Goal: Use online tool/utility: Use online tool/utility

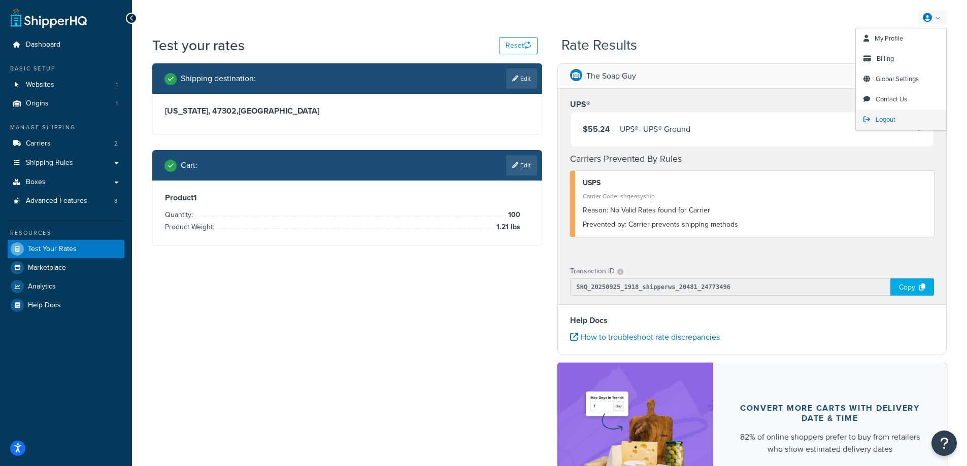
click at [881, 119] on span "Logout" at bounding box center [885, 120] width 20 height 10
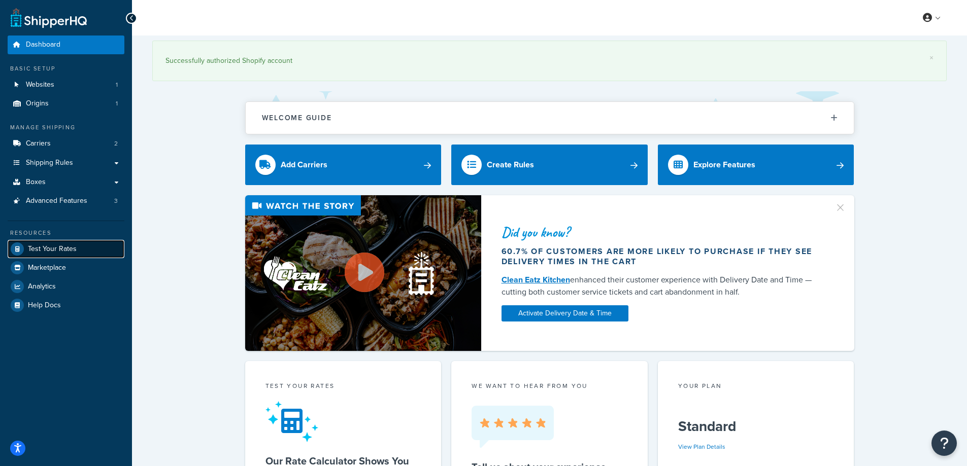
click at [71, 247] on span "Test Your Rates" at bounding box center [52, 249] width 49 height 9
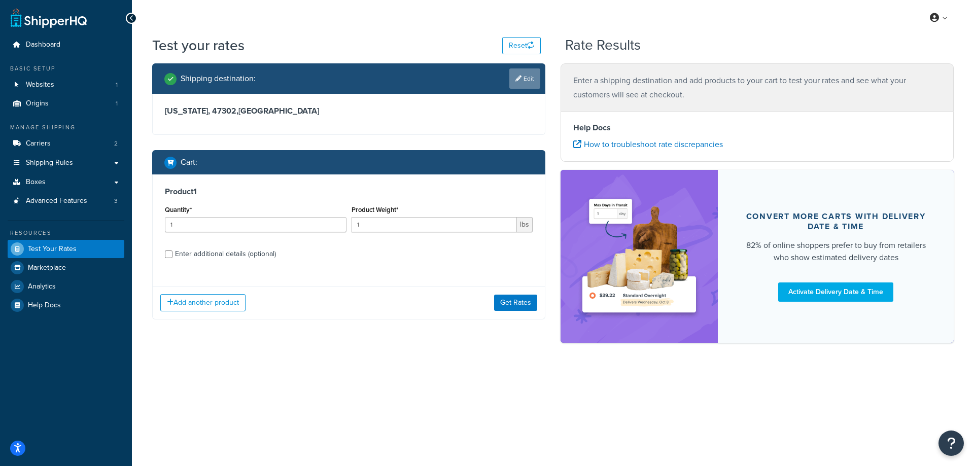
click at [527, 78] on link "Edit" at bounding box center [524, 78] width 31 height 20
select select "IN"
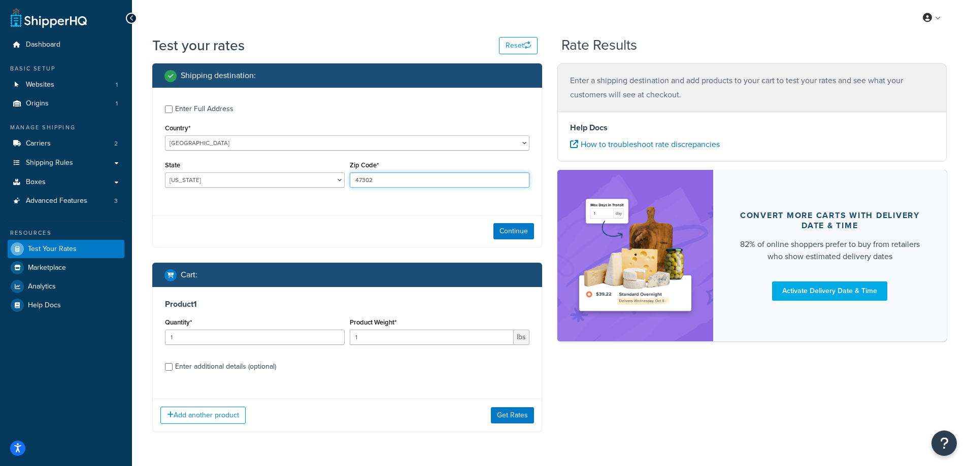
drag, startPoint x: 381, startPoint y: 178, endPoint x: 354, endPoint y: 178, distance: 27.4
click at [354, 178] on input "47302" at bounding box center [440, 180] width 180 height 15
paste input "87104"
type input "87104"
click at [335, 210] on div "Enter Full Address Country* [GEOGRAPHIC_DATA] [GEOGRAPHIC_DATA] [GEOGRAPHIC_DAT…" at bounding box center [347, 168] width 390 height 160
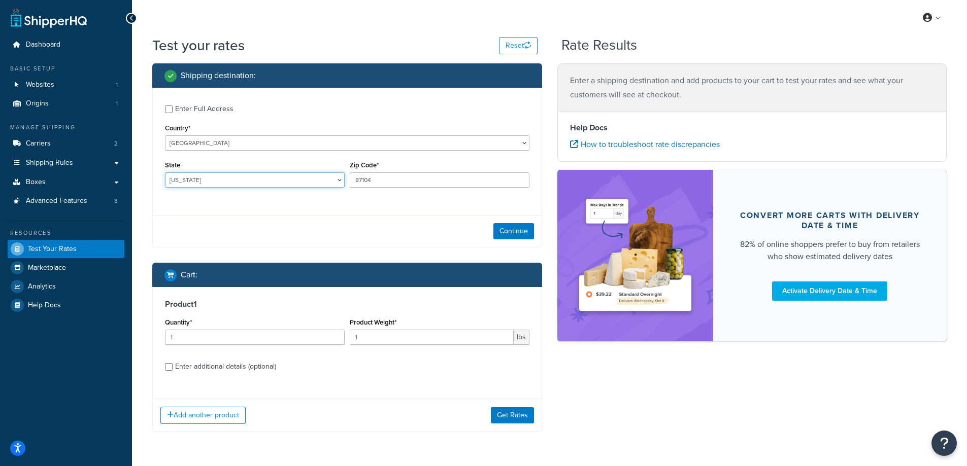
click at [226, 178] on select "[US_STATE] [US_STATE] [US_STATE] [US_STATE] [US_STATE] Armed Forces Americas Ar…" at bounding box center [255, 180] width 180 height 15
select select "NM"
click at [165, 173] on select "[US_STATE] [US_STATE] [US_STATE] [US_STATE] [US_STATE] Armed Forces Americas Ar…" at bounding box center [255, 180] width 180 height 15
click at [146, 204] on div "Shipping destination : Enter Full Address Country* [GEOGRAPHIC_DATA] [GEOGRAPHI…" at bounding box center [347, 255] width 405 height 384
click at [510, 231] on button "Continue" at bounding box center [513, 231] width 41 height 16
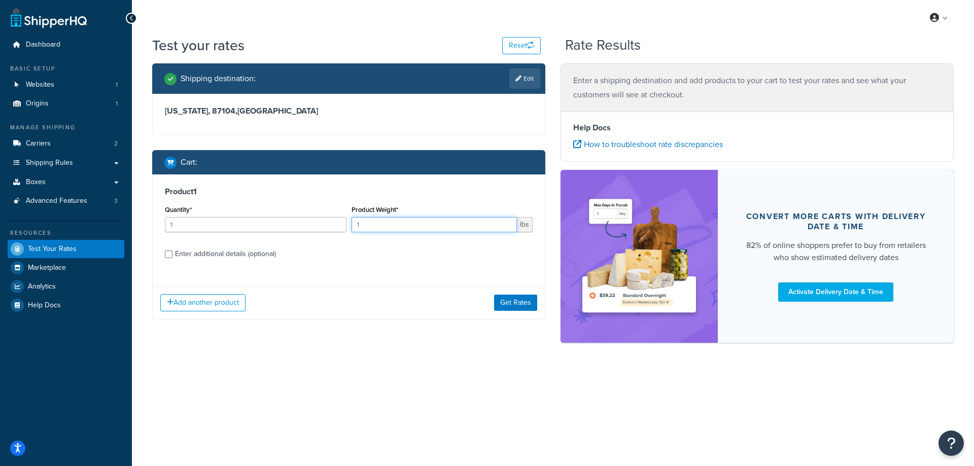
click at [480, 227] on input "1" at bounding box center [435, 224] width 166 height 15
drag, startPoint x: 407, startPoint y: 224, endPoint x: 356, endPoint y: 221, distance: 51.8
click at [356, 221] on input "1" at bounding box center [435, 224] width 166 height 15
paste input "3.02"
type input "3.02"
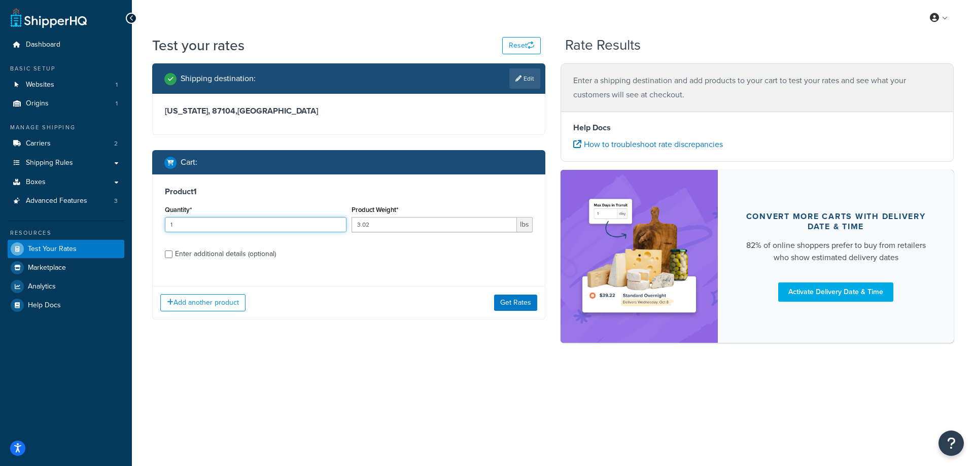
click at [279, 221] on input "1" at bounding box center [256, 224] width 182 height 15
type input "100"
click at [515, 298] on button "Get Rates" at bounding box center [515, 303] width 43 height 16
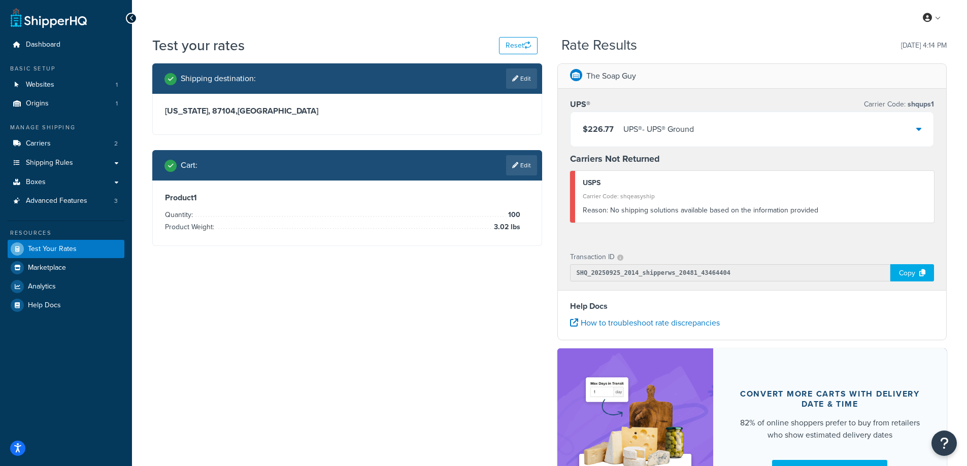
click at [916, 128] on icon at bounding box center [918, 129] width 5 height 8
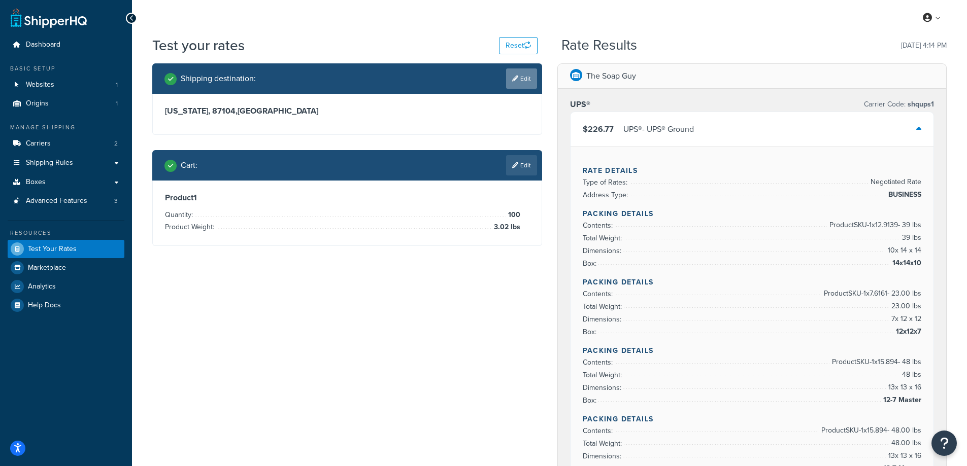
click at [525, 74] on link "Edit" at bounding box center [521, 78] width 31 height 20
select select "NM"
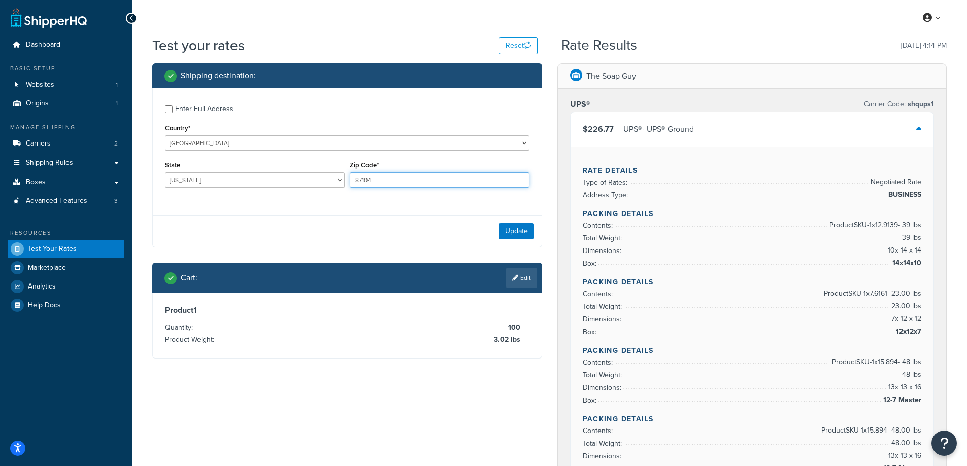
drag, startPoint x: 386, startPoint y: 182, endPoint x: 352, endPoint y: 178, distance: 33.7
click at [352, 178] on input "87104" at bounding box center [440, 180] width 180 height 15
paste input "28789"
type input "28789"
click at [306, 213] on div "Enter Full Address Country* [GEOGRAPHIC_DATA] [GEOGRAPHIC_DATA] [GEOGRAPHIC_DAT…" at bounding box center [347, 168] width 390 height 160
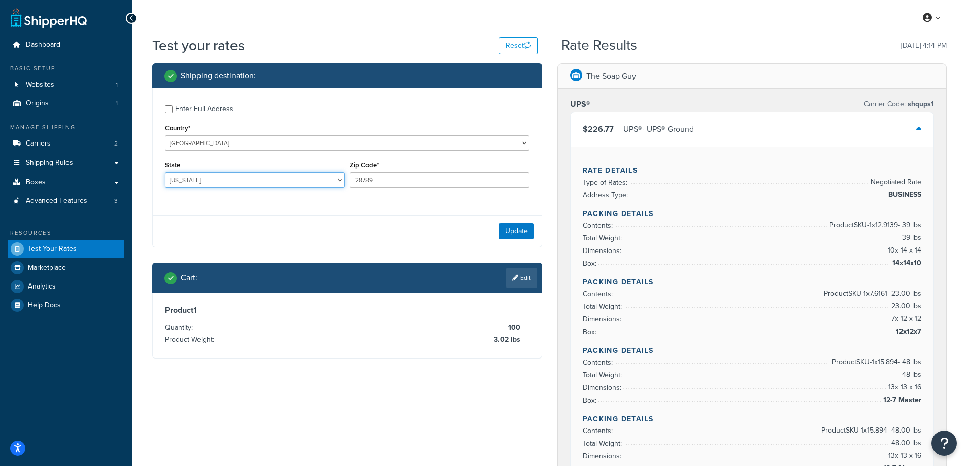
click at [202, 183] on select "[US_STATE] [US_STATE] [US_STATE] [US_STATE] [US_STATE] Armed Forces Americas Ar…" at bounding box center [255, 180] width 180 height 15
select select "NC"
click at [165, 173] on select "[US_STATE] [US_STATE] [US_STATE] [US_STATE] [US_STATE] Armed Forces Americas Ar…" at bounding box center [255, 180] width 180 height 15
click at [514, 231] on button "Update" at bounding box center [516, 231] width 35 height 16
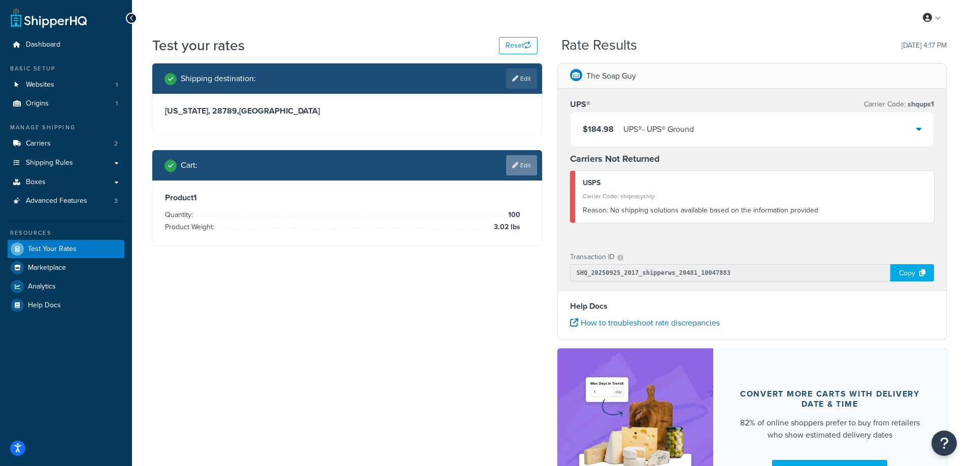
click at [519, 163] on link "Edit" at bounding box center [521, 165] width 31 height 20
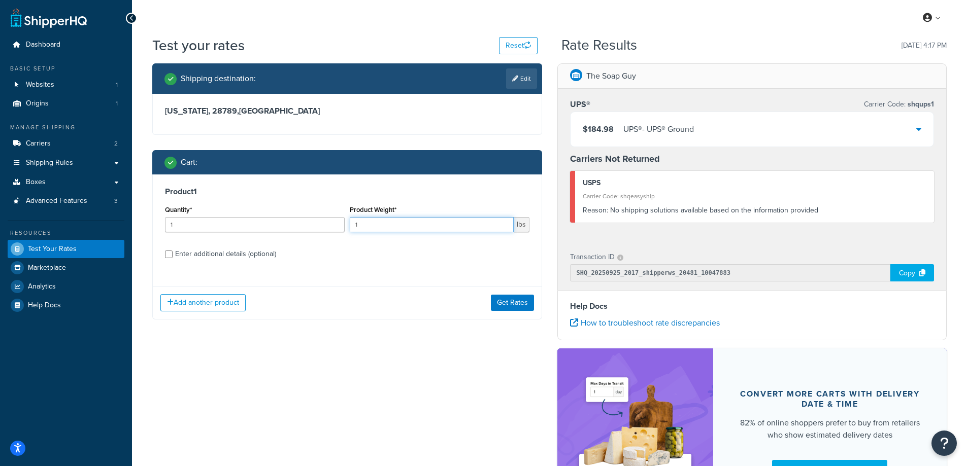
drag, startPoint x: 375, startPoint y: 221, endPoint x: 355, endPoint y: 223, distance: 20.5
click at [355, 223] on input "1" at bounding box center [432, 224] width 164 height 15
paste input "0.23"
type input "0.23"
click at [236, 229] on input "1" at bounding box center [255, 224] width 180 height 15
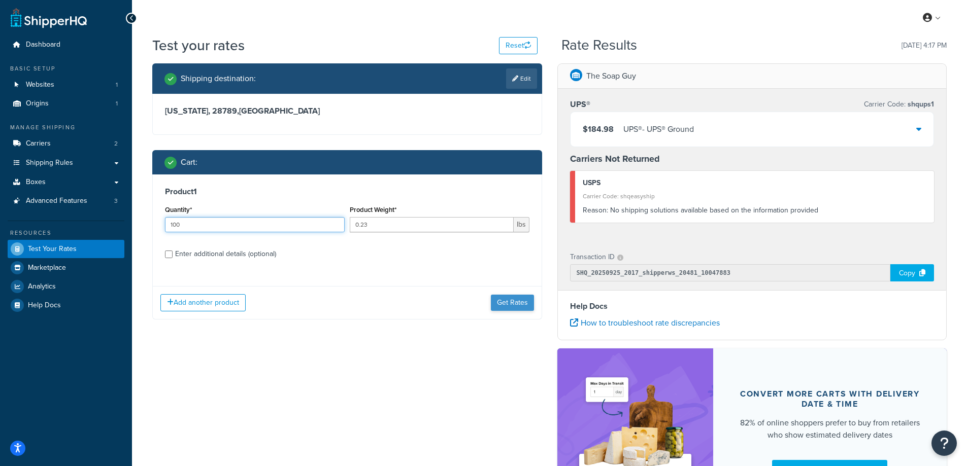
type input "100"
click at [511, 302] on button "Get Rates" at bounding box center [512, 303] width 43 height 16
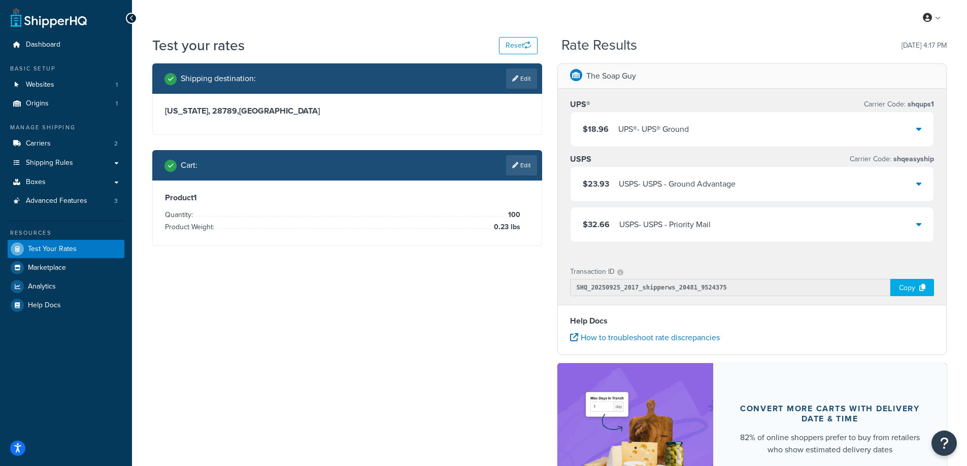
click at [639, 129] on div "UPS® - UPS® Ground" at bounding box center [653, 129] width 71 height 14
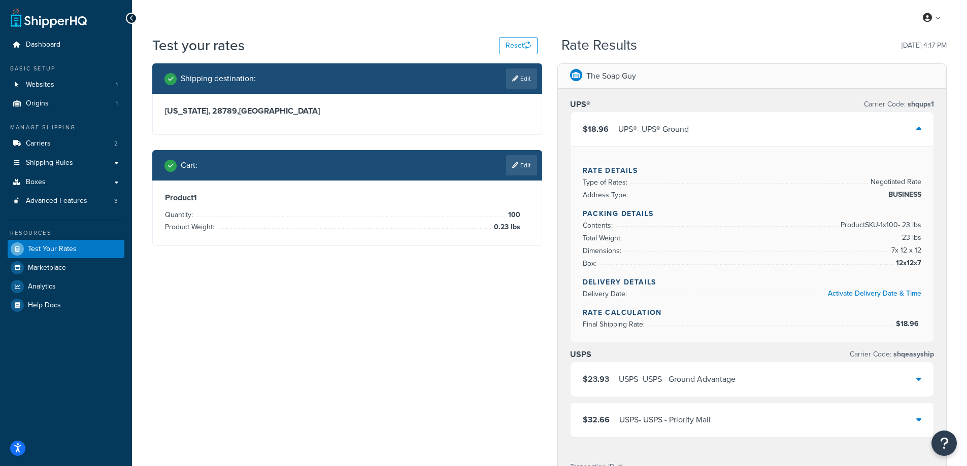
scroll to position [51, 0]
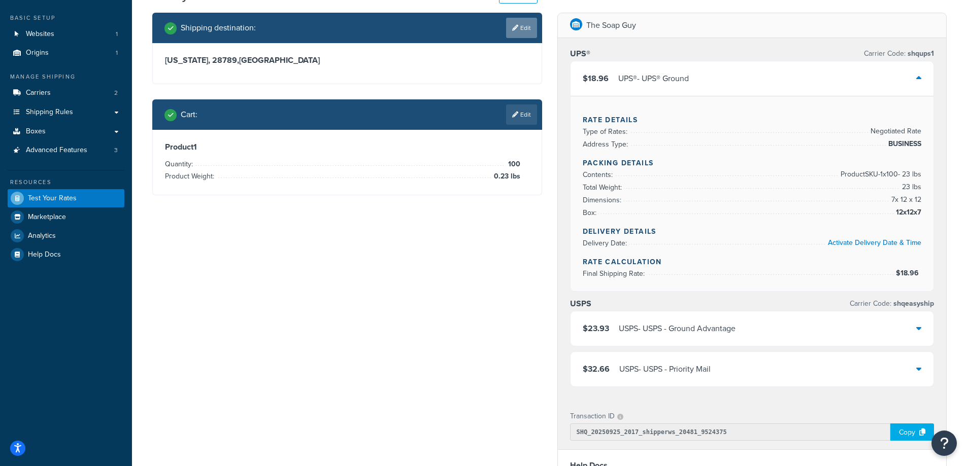
click at [532, 21] on link "Edit" at bounding box center [521, 28] width 31 height 20
select select "NC"
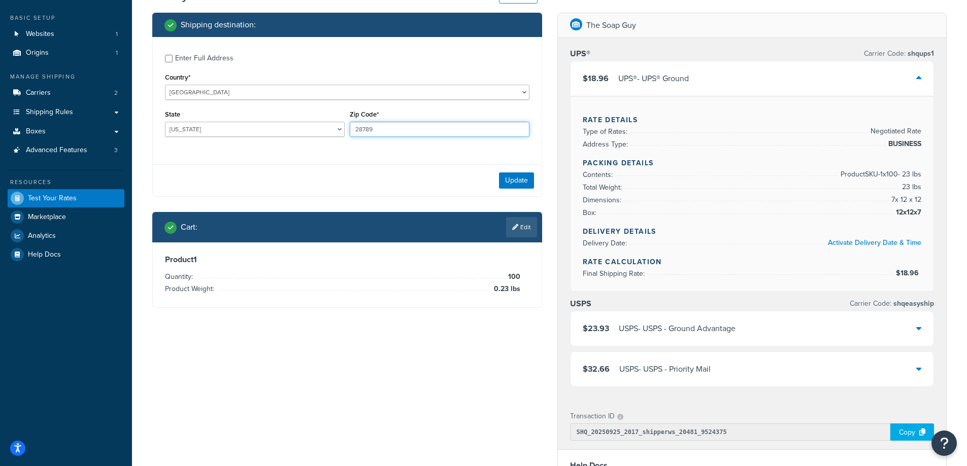
drag, startPoint x: 384, startPoint y: 129, endPoint x: 355, endPoint y: 129, distance: 28.4
click at [355, 129] on input "28789" at bounding box center [440, 129] width 180 height 15
paste input "31206"
type input "31206"
click at [316, 149] on div "Enter Full Address Country* [GEOGRAPHIC_DATA] [GEOGRAPHIC_DATA] [GEOGRAPHIC_DAT…" at bounding box center [347, 97] width 389 height 120
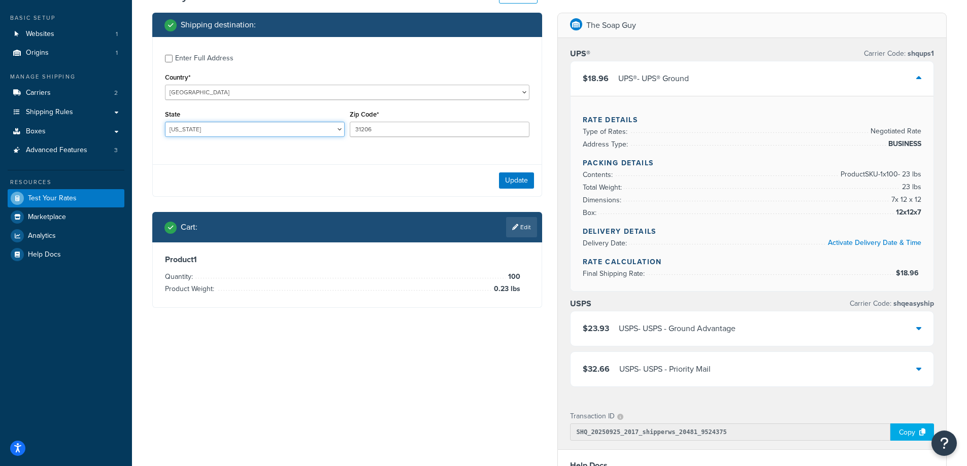
click at [213, 125] on select "[US_STATE] [US_STATE] [US_STATE] [US_STATE] [US_STATE] Armed Forces Americas Ar…" at bounding box center [255, 129] width 180 height 15
select select "GA"
click at [165, 122] on select "[US_STATE] [US_STATE] [US_STATE] [US_STATE] [US_STATE] Armed Forces Americas Ar…" at bounding box center [255, 129] width 180 height 15
click at [315, 148] on div "Enter Full Address Country* [GEOGRAPHIC_DATA] [GEOGRAPHIC_DATA] [GEOGRAPHIC_DAT…" at bounding box center [347, 97] width 389 height 120
click at [513, 179] on button "Update" at bounding box center [516, 181] width 35 height 16
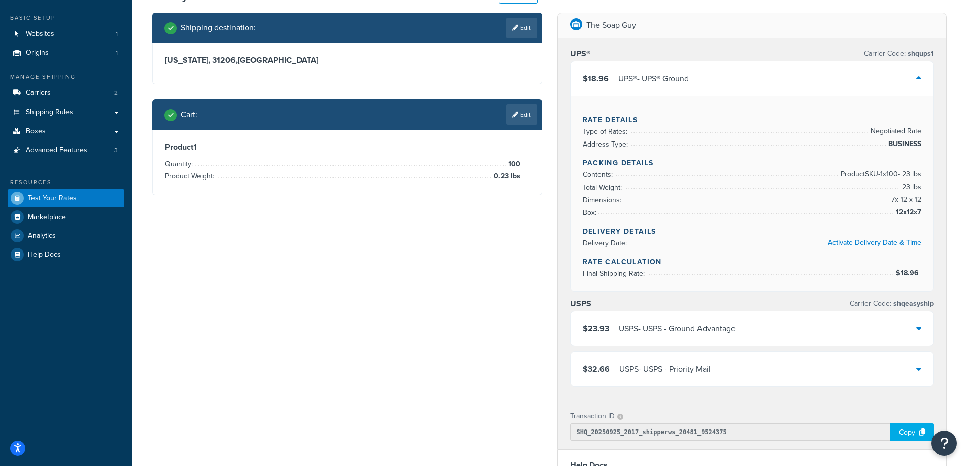
scroll to position [0, 0]
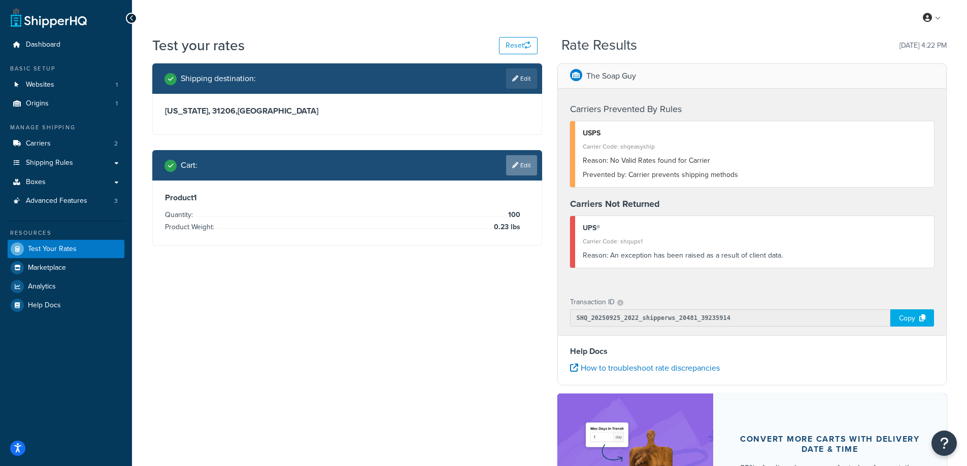
click at [526, 170] on link "Edit" at bounding box center [521, 165] width 31 height 20
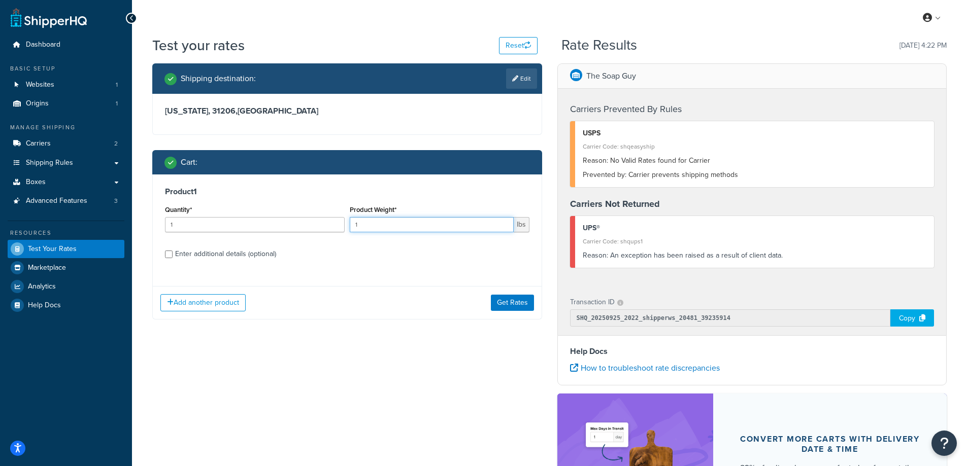
drag, startPoint x: 411, startPoint y: 228, endPoint x: 355, endPoint y: 224, distance: 56.5
click at [355, 224] on input "1" at bounding box center [432, 224] width 164 height 15
paste input ".05"
type input "1.05"
click at [281, 227] on input "1" at bounding box center [255, 224] width 180 height 15
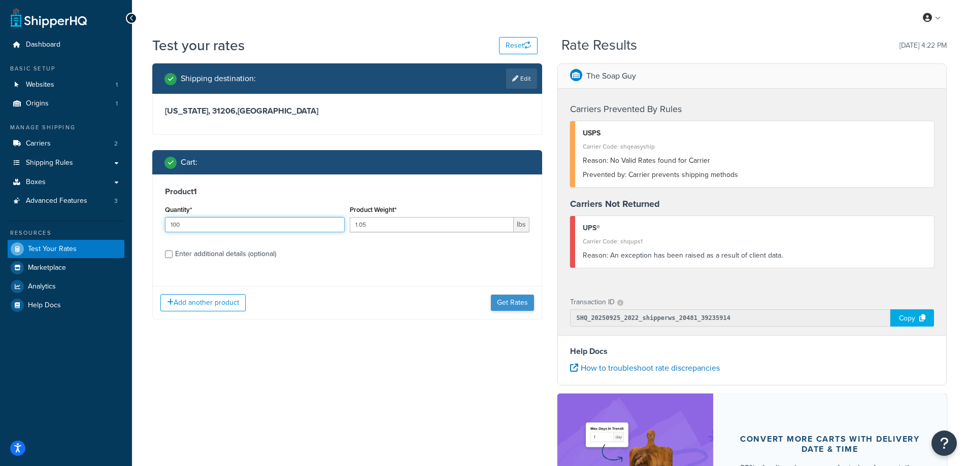
type input "100"
click at [505, 301] on button "Get Rates" at bounding box center [512, 303] width 43 height 16
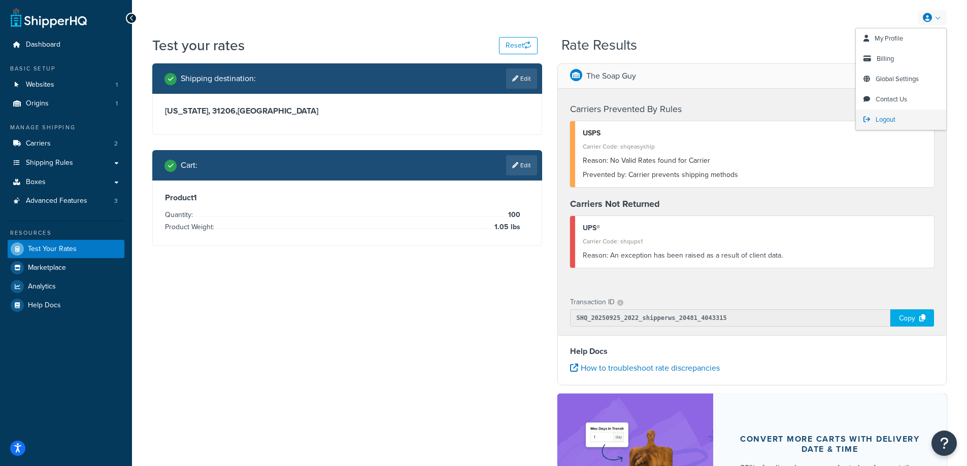
click at [889, 118] on span "Logout" at bounding box center [885, 120] width 20 height 10
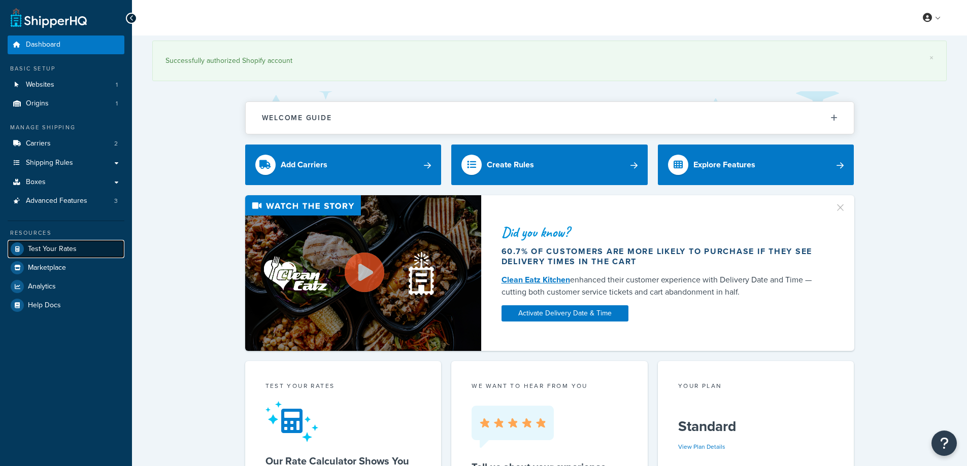
click at [61, 249] on span "Test Your Rates" at bounding box center [52, 249] width 49 height 9
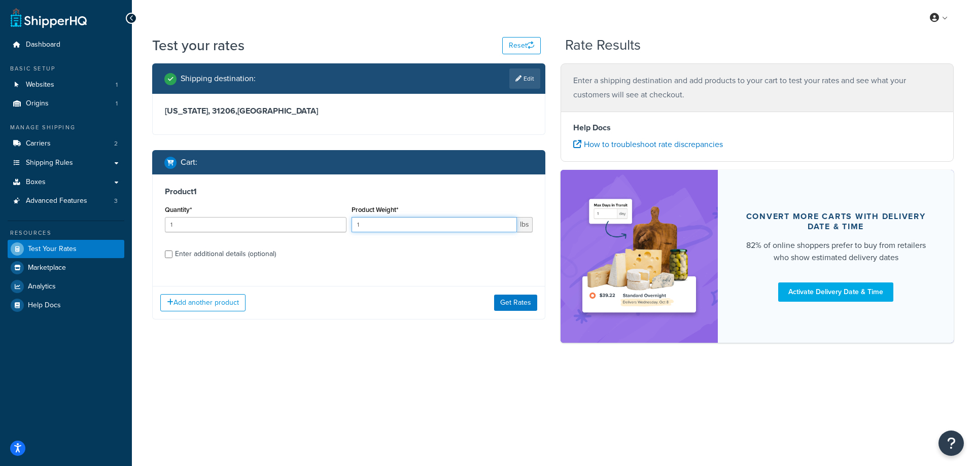
drag, startPoint x: 390, startPoint y: 228, endPoint x: 321, endPoint y: 227, distance: 68.5
click at [321, 227] on div "Quantity* 1 Product Weight* 1 lbs" at bounding box center [348, 221] width 373 height 37
paste input "667e-6"
click at [396, 224] on input "667e-6" at bounding box center [435, 224] width 166 height 15
drag, startPoint x: 390, startPoint y: 225, endPoint x: 352, endPoint y: 230, distance: 38.9
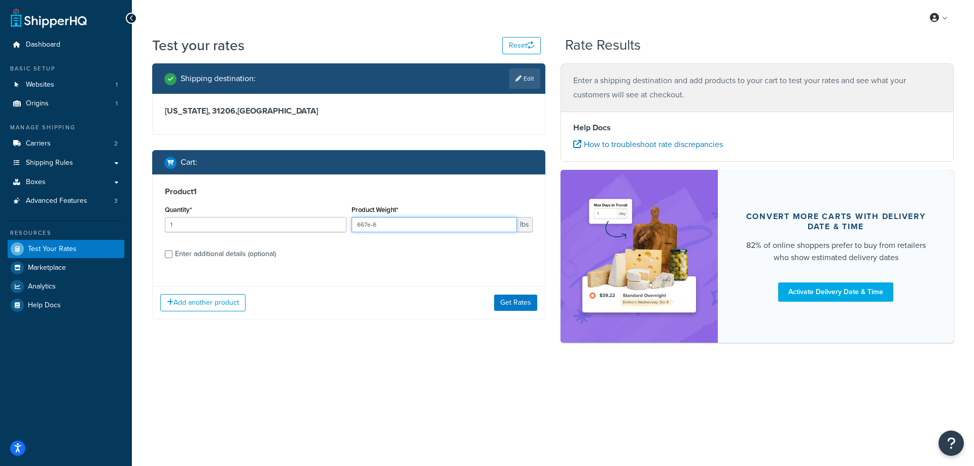
click at [352, 230] on input "667e-6" at bounding box center [435, 224] width 166 height 15
paste input "1.05"
type input "1.05"
click at [245, 230] on input "1" at bounding box center [256, 224] width 182 height 15
type input "100"
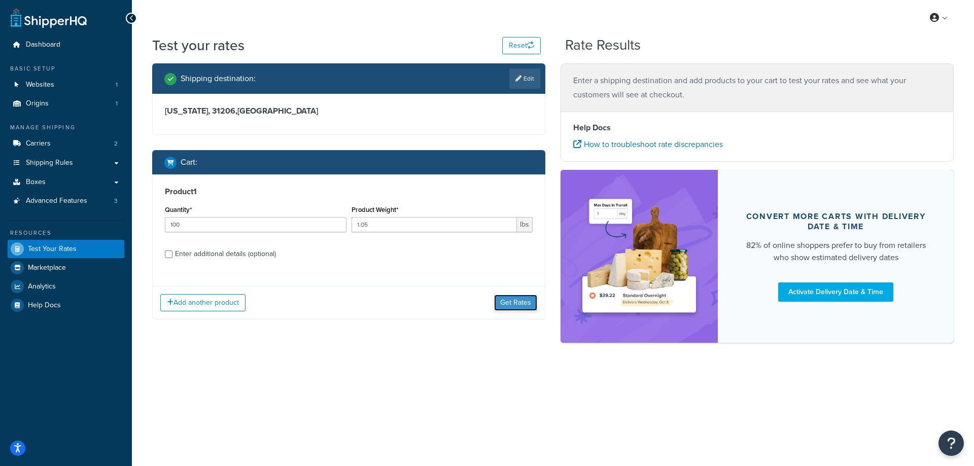
click at [504, 300] on button "Get Rates" at bounding box center [515, 303] width 43 height 16
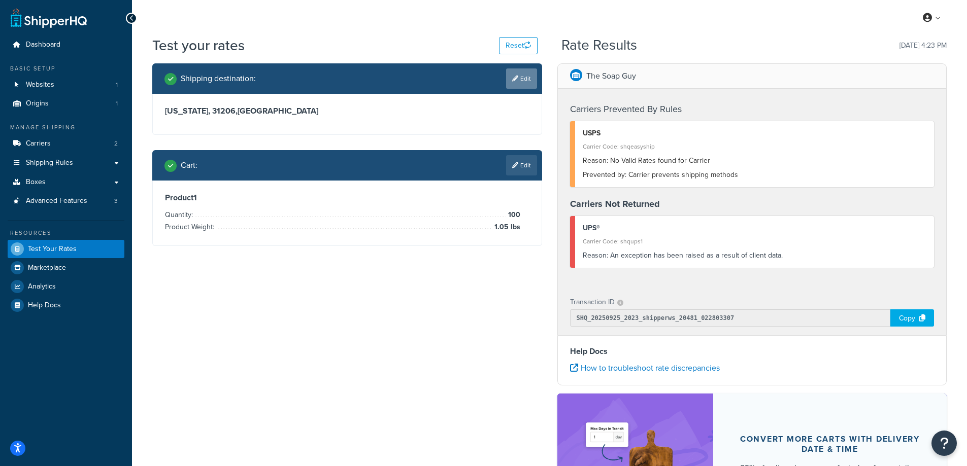
click at [524, 77] on link "Edit" at bounding box center [521, 78] width 31 height 20
select select "GA"
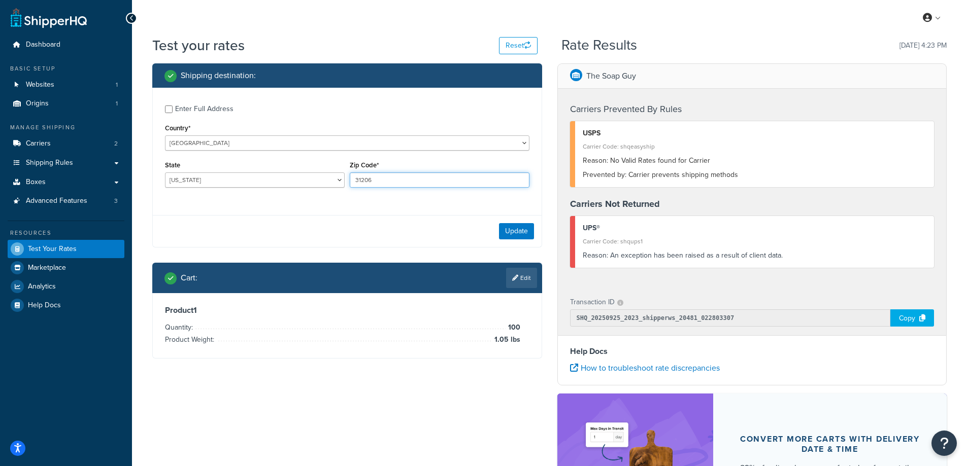
drag, startPoint x: 381, startPoint y: 183, endPoint x: 350, endPoint y: 181, distance: 30.5
click at [350, 181] on input "31206" at bounding box center [440, 180] width 180 height 15
paste input "66209"
type input "66209"
click at [319, 196] on div "Enter Full Address Country* [GEOGRAPHIC_DATA] [GEOGRAPHIC_DATA] [GEOGRAPHIC_DAT…" at bounding box center [347, 148] width 389 height 120
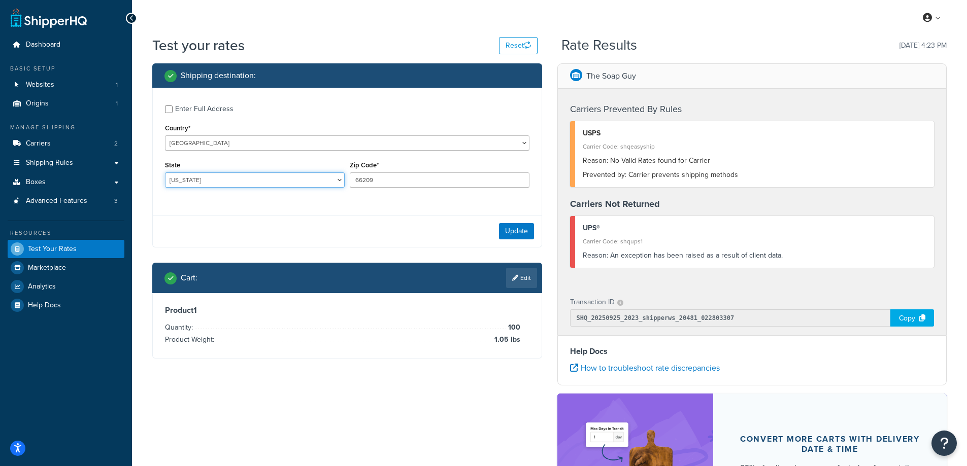
click at [224, 179] on select "[US_STATE] [US_STATE] [US_STATE] [US_STATE] [US_STATE] Armed Forces Americas Ar…" at bounding box center [255, 180] width 180 height 15
select select "KS"
click at [165, 173] on select "[US_STATE] [US_STATE] [US_STATE] [US_STATE] [US_STATE] Armed Forces Americas Ar…" at bounding box center [255, 180] width 180 height 15
click at [146, 201] on div "Shipping destination : Enter Full Address Country* [GEOGRAPHIC_DATA] [GEOGRAPHI…" at bounding box center [347, 218] width 405 height 311
click at [505, 232] on button "Update" at bounding box center [516, 231] width 35 height 16
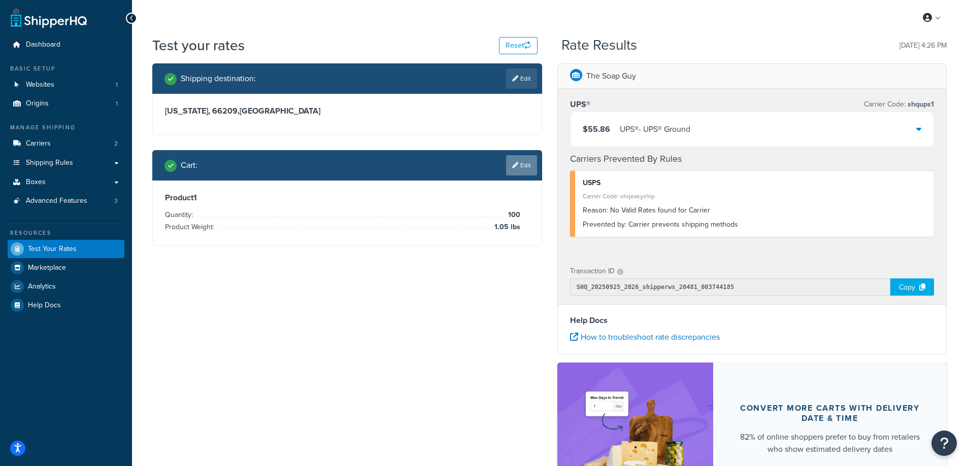
click at [524, 164] on link "Edit" at bounding box center [521, 165] width 31 height 20
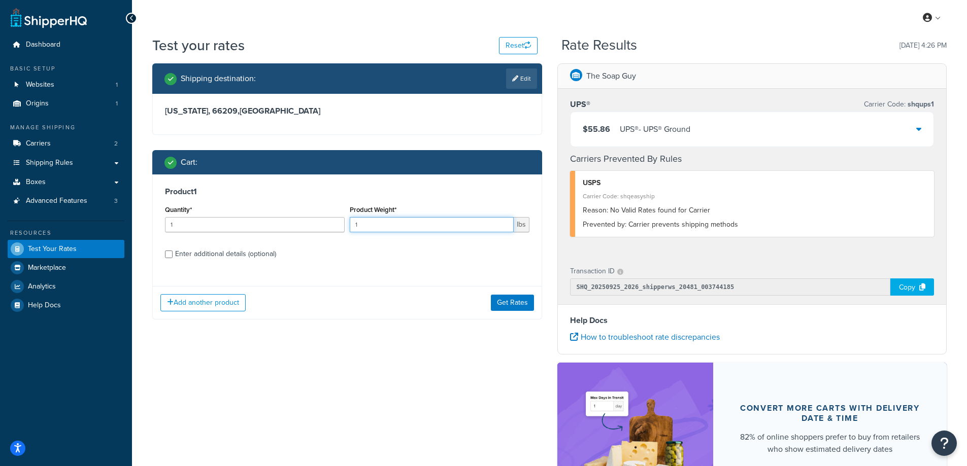
drag, startPoint x: 361, startPoint y: 227, endPoint x: 352, endPoint y: 226, distance: 8.6
click at [352, 226] on input "1" at bounding box center [432, 224] width 164 height 15
paste input "0.55"
type input "0.55"
click at [249, 226] on input "1" at bounding box center [255, 224] width 180 height 15
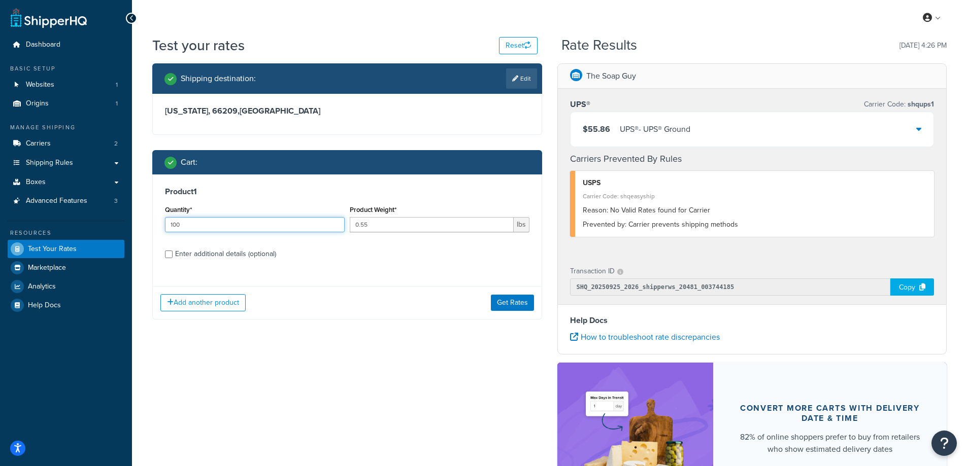
type input "100"
click at [512, 299] on button "Get Rates" at bounding box center [512, 303] width 43 height 16
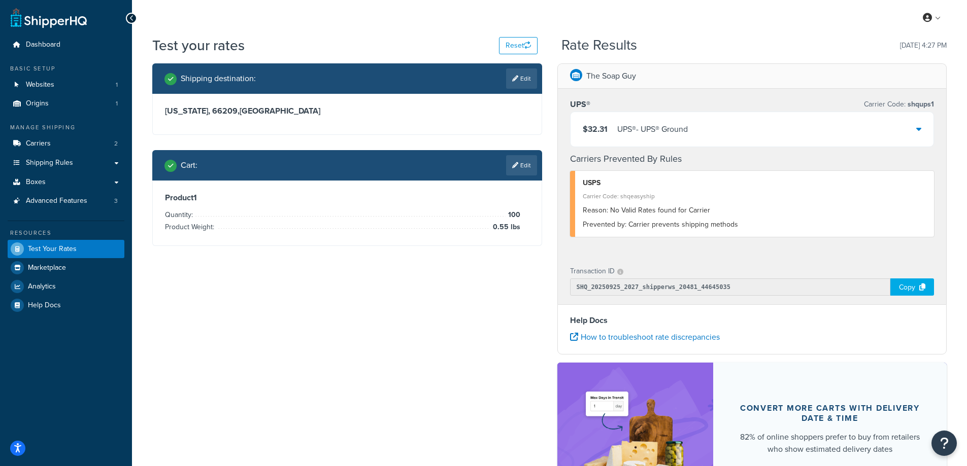
click at [649, 136] on div "UPS® - UPS® Ground" at bounding box center [652, 129] width 71 height 14
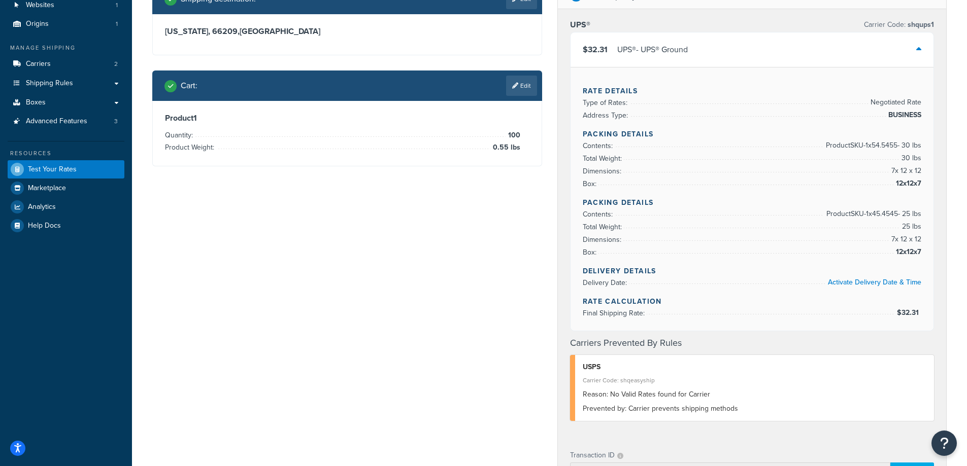
scroll to position [101, 0]
